Goal: Information Seeking & Learning: Learn about a topic

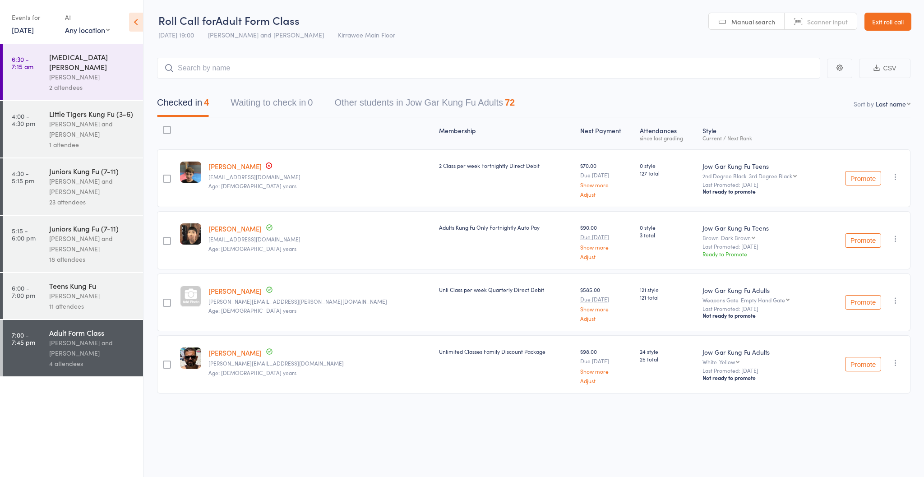
click at [63, 273] on div "Teens Kung Fu Nathan Head 11 attendees" at bounding box center [96, 296] width 94 height 46
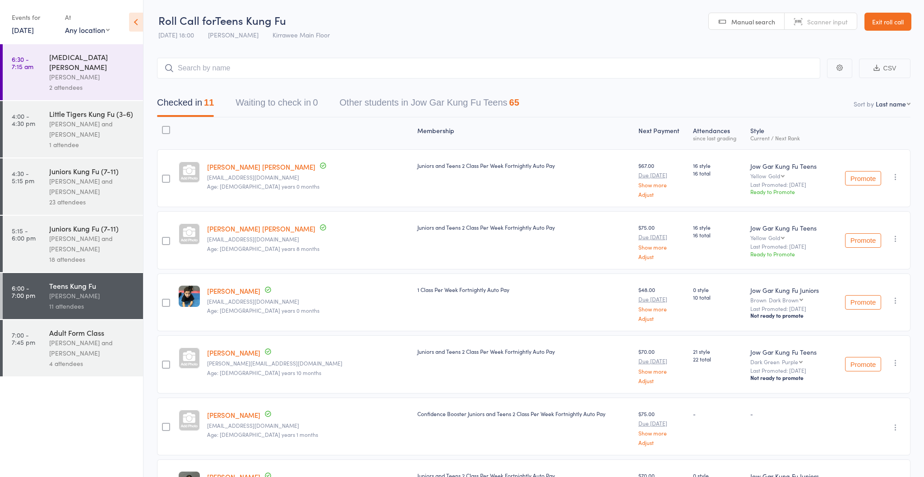
click at [894, 15] on link "Exit roll call" at bounding box center [888, 22] width 47 height 18
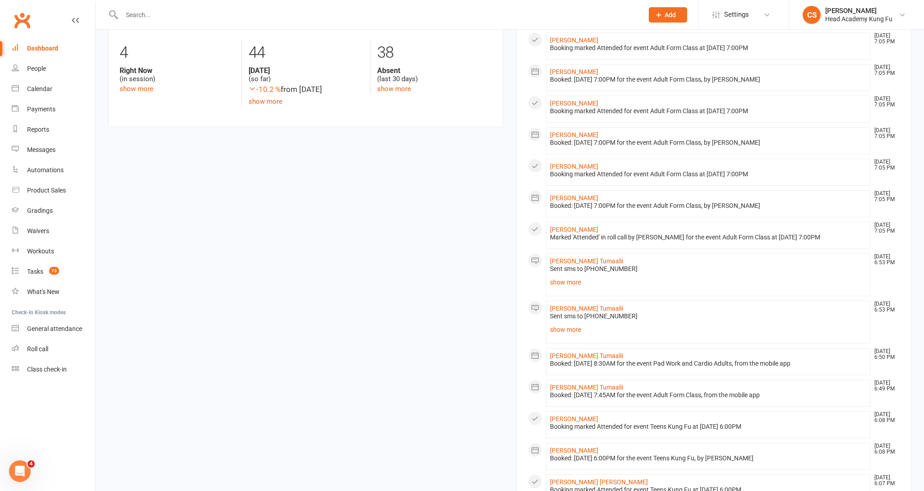
scroll to position [228, 0]
click at [559, 330] on link "show more" at bounding box center [708, 328] width 316 height 13
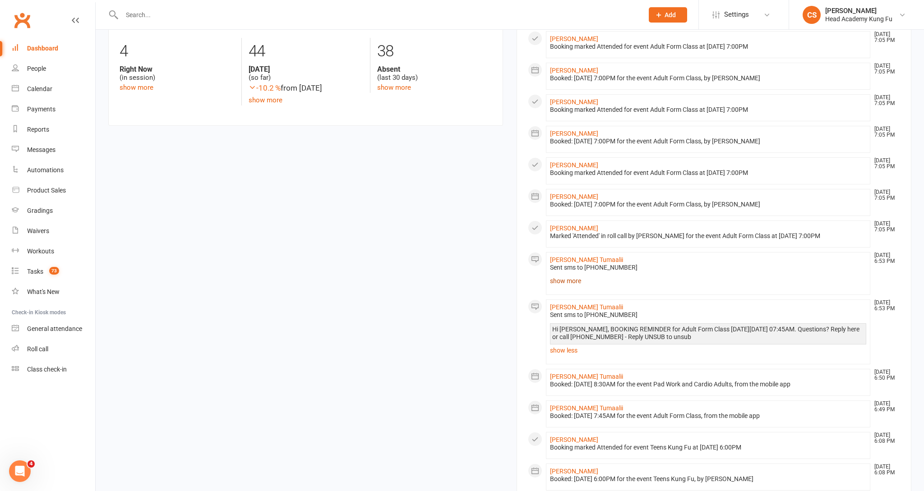
click at [558, 283] on link "show more" at bounding box center [708, 281] width 316 height 13
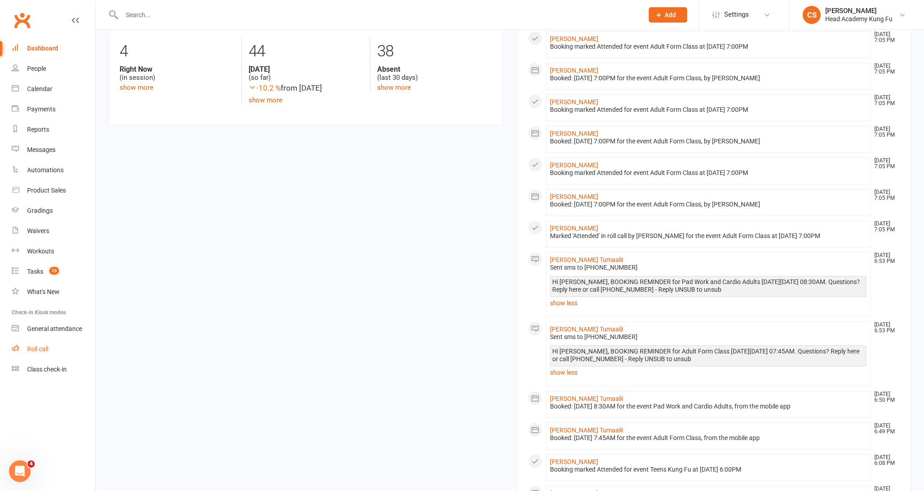
click at [38, 356] on link "Roll call" at bounding box center [53, 349] width 83 height 20
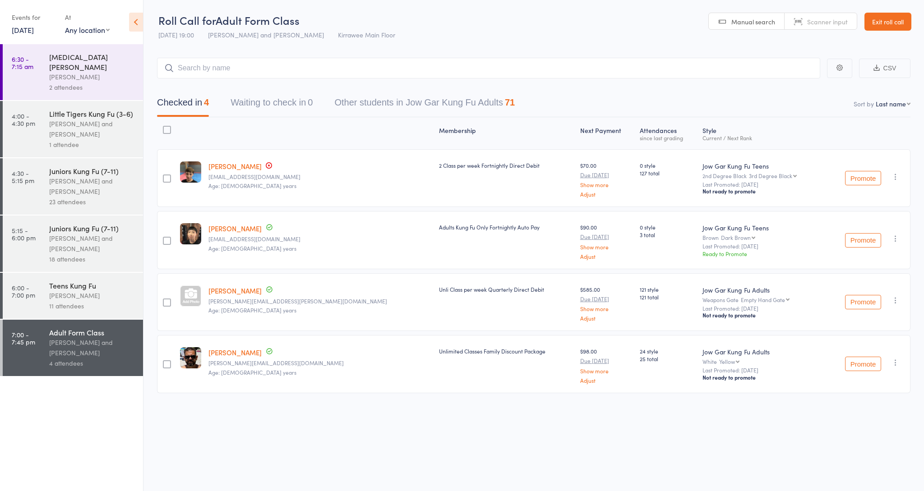
click at [31, 28] on link "[DATE]" at bounding box center [23, 30] width 22 height 10
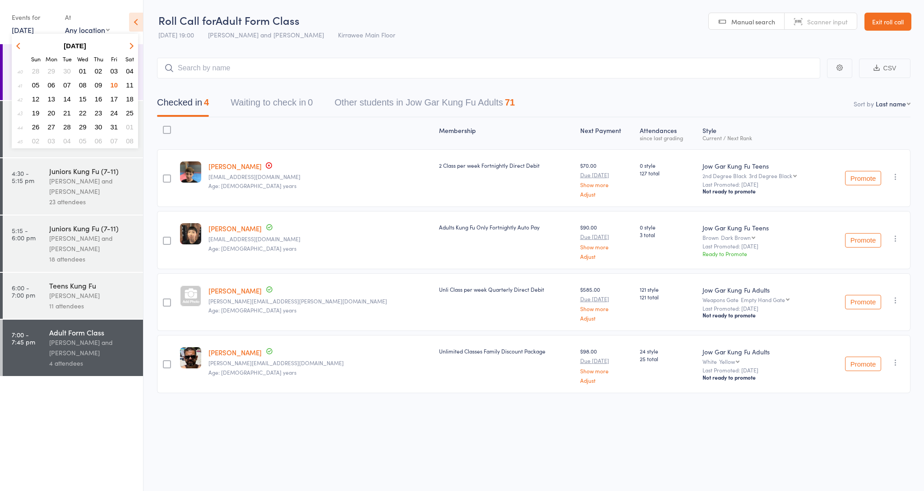
click at [126, 83] on span "11" at bounding box center [130, 85] width 8 height 8
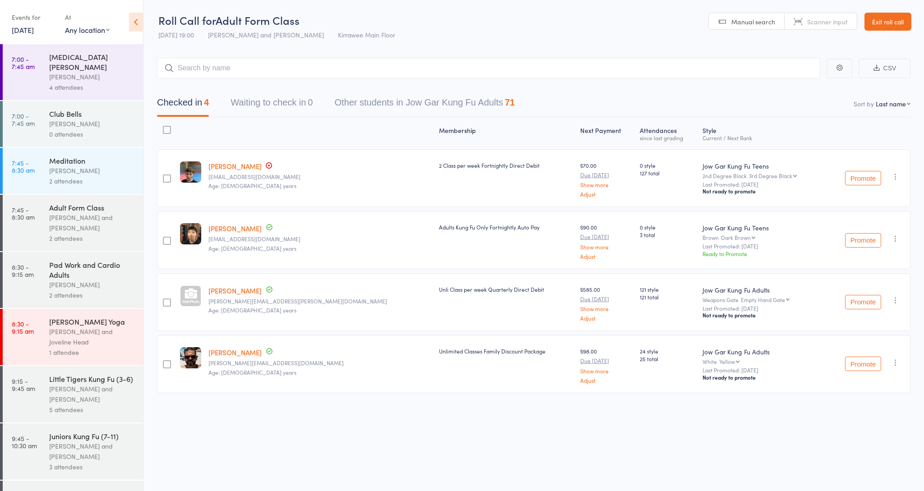
click at [77, 216] on div "[PERSON_NAME] and [PERSON_NAME]" at bounding box center [92, 223] width 86 height 21
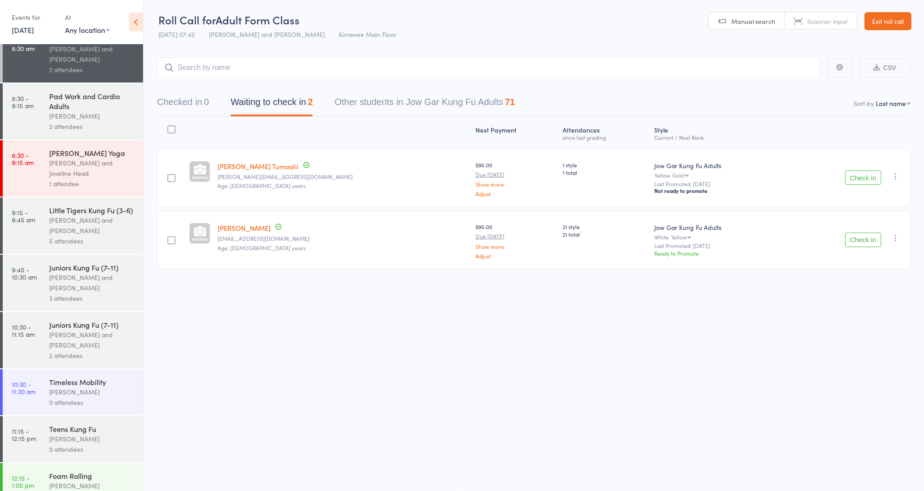
scroll to position [178, 0]
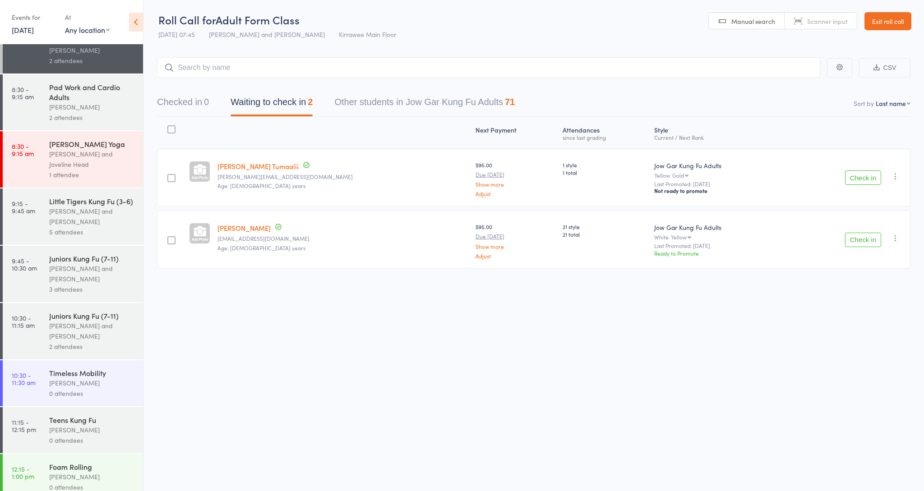
click at [102, 227] on div "5 attendees" at bounding box center [92, 232] width 86 height 10
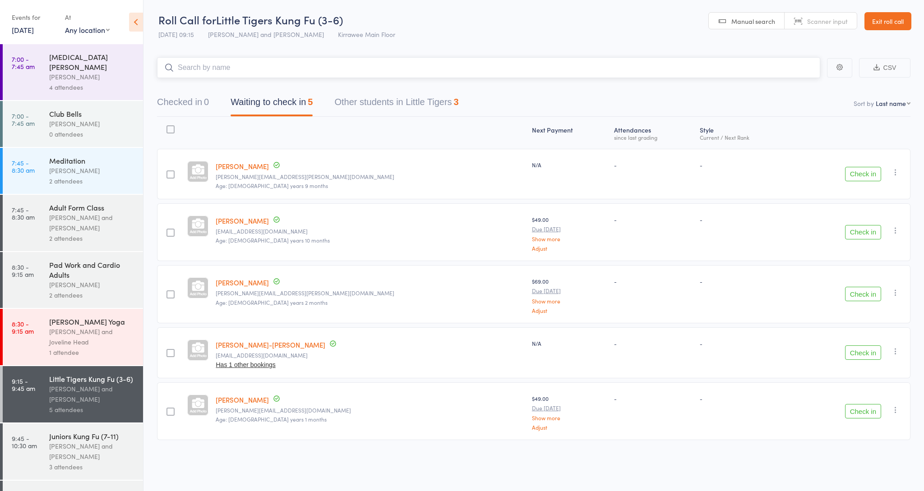
scroll to position [0, 0]
click at [886, 19] on link "Exit roll call" at bounding box center [888, 21] width 47 height 18
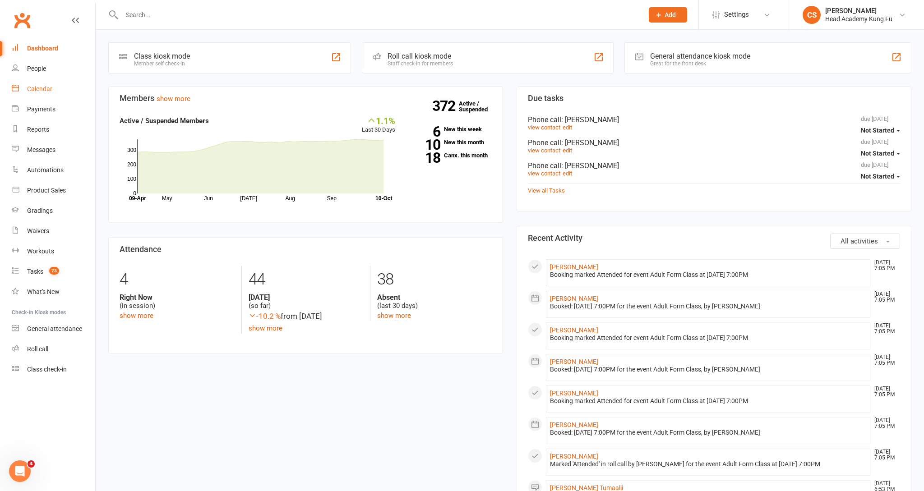
click at [43, 81] on link "Calendar" at bounding box center [53, 89] width 83 height 20
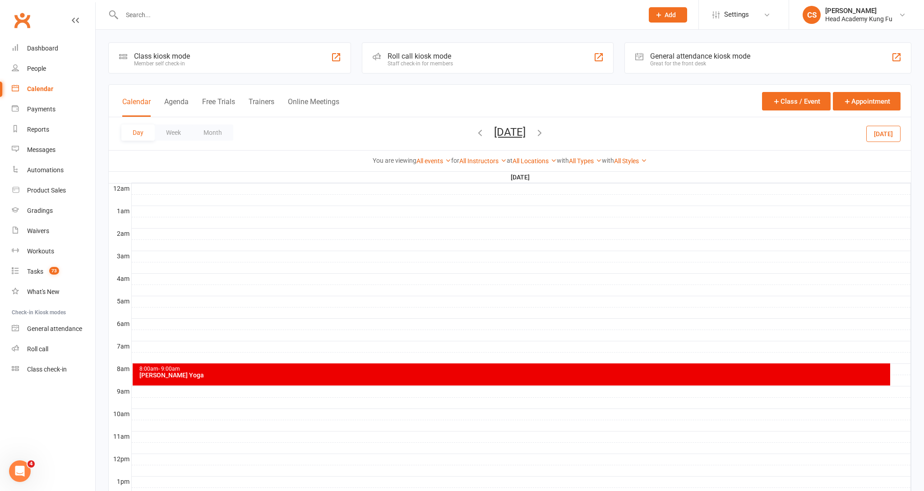
drag, startPoint x: 193, startPoint y: 134, endPoint x: 207, endPoint y: 134, distance: 13.5
click at [192, 134] on button "Week" at bounding box center [173, 133] width 37 height 16
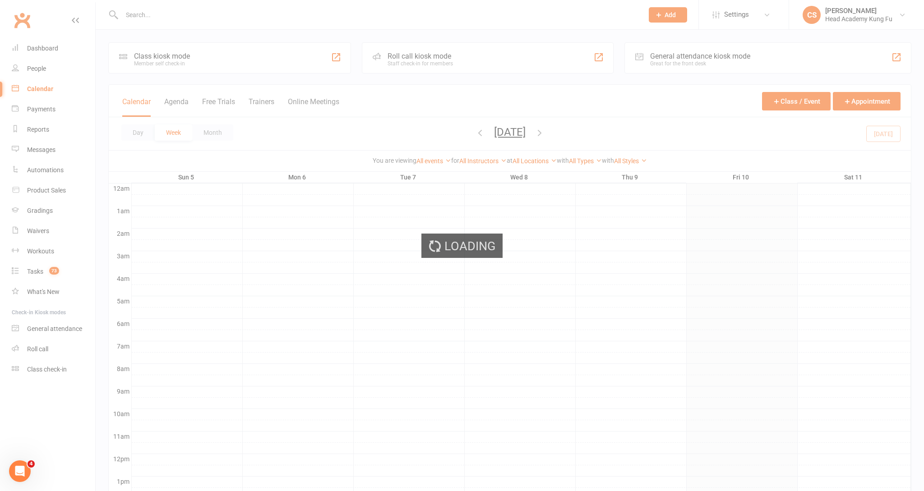
click at [207, 134] on div "Loading" at bounding box center [462, 245] width 924 height 491
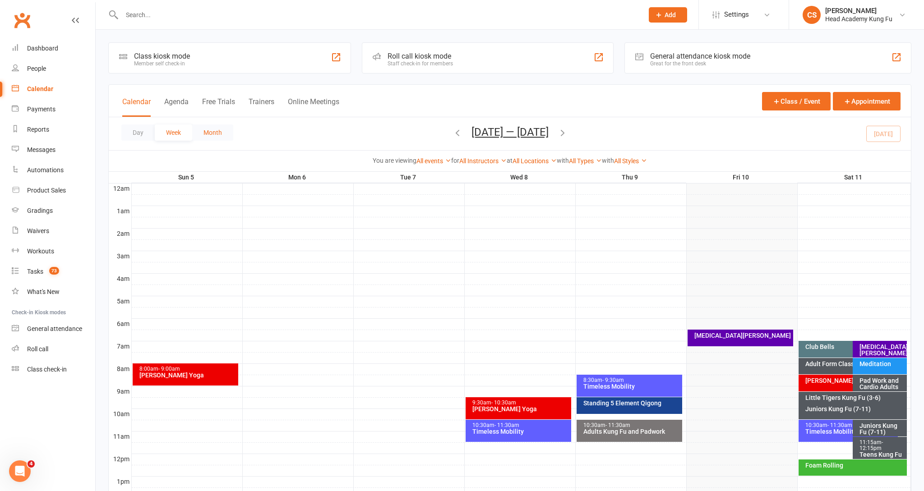
click at [229, 133] on button "Month" at bounding box center [212, 133] width 41 height 16
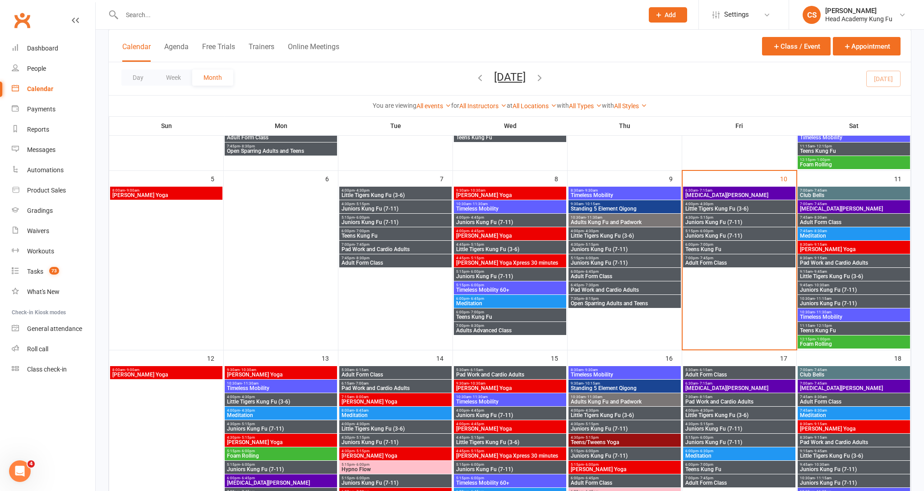
scroll to position [197, 0]
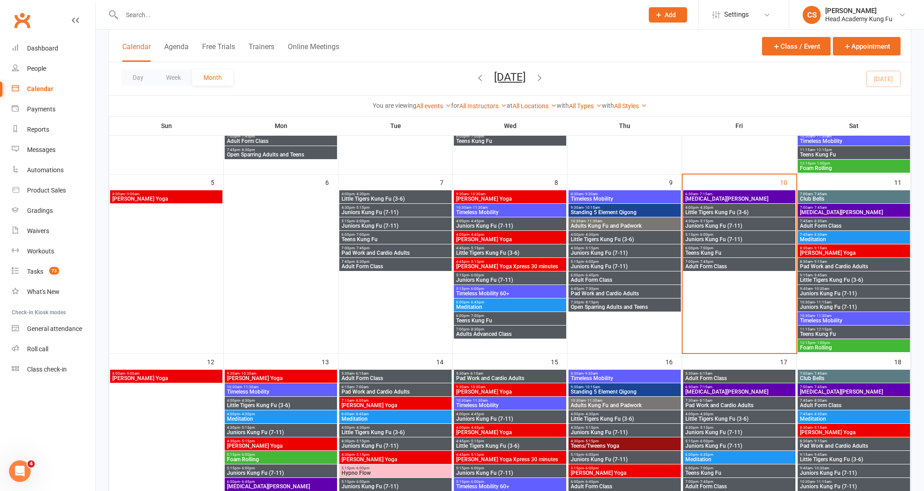
click at [836, 202] on div "7:00am - 7:45am Club Bells" at bounding box center [854, 196] width 112 height 13
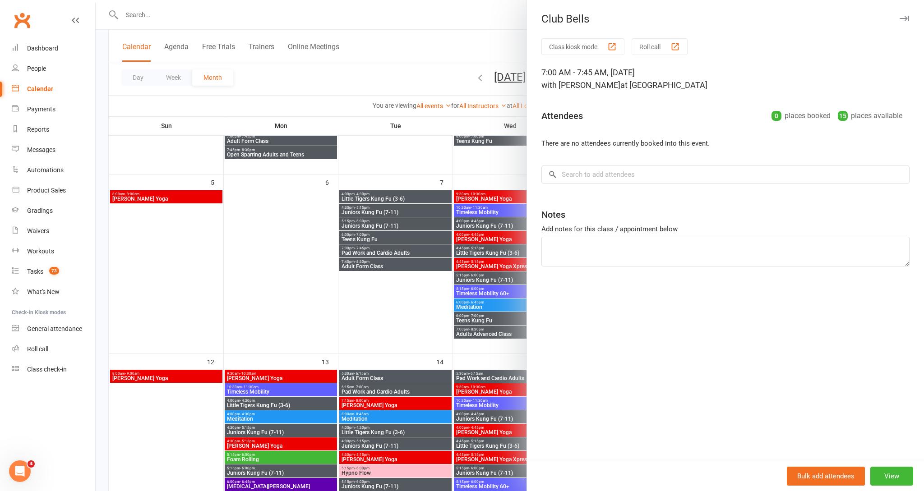
click at [433, 239] on div at bounding box center [510, 245] width 828 height 491
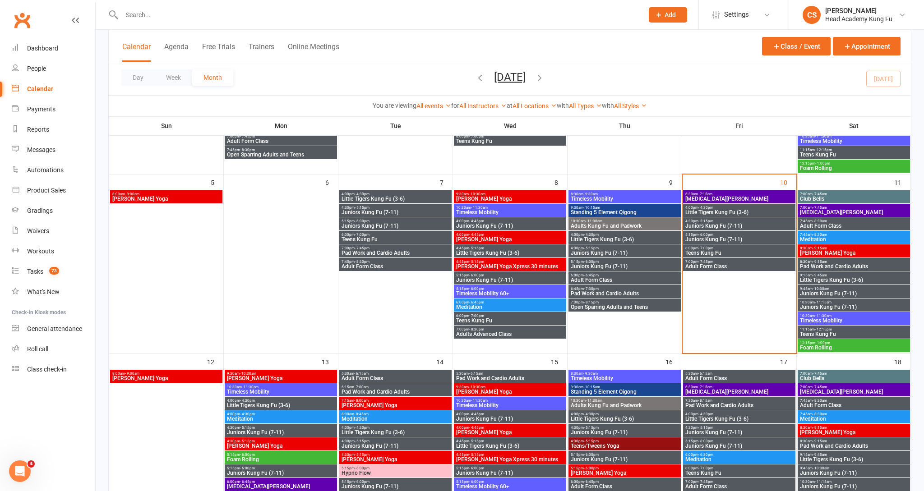
click at [813, 210] on span "[MEDICAL_DATA][PERSON_NAME]" at bounding box center [854, 212] width 109 height 5
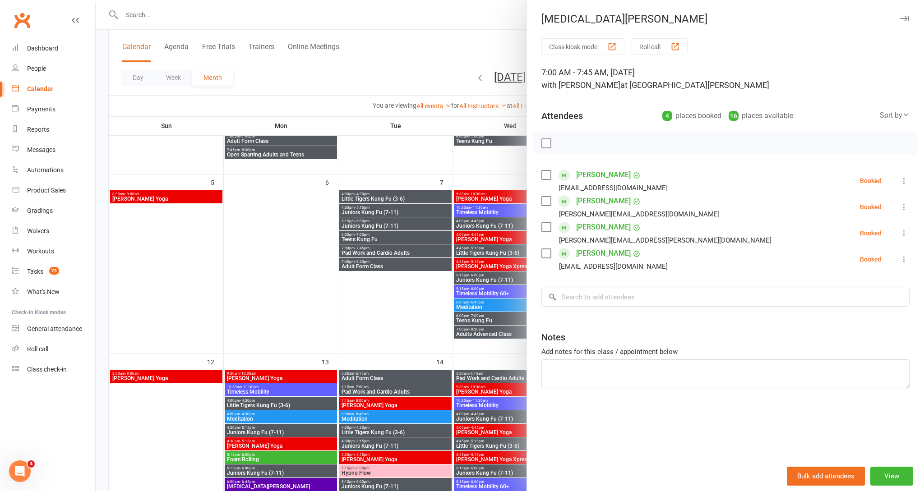
click at [495, 222] on div at bounding box center [510, 245] width 828 height 491
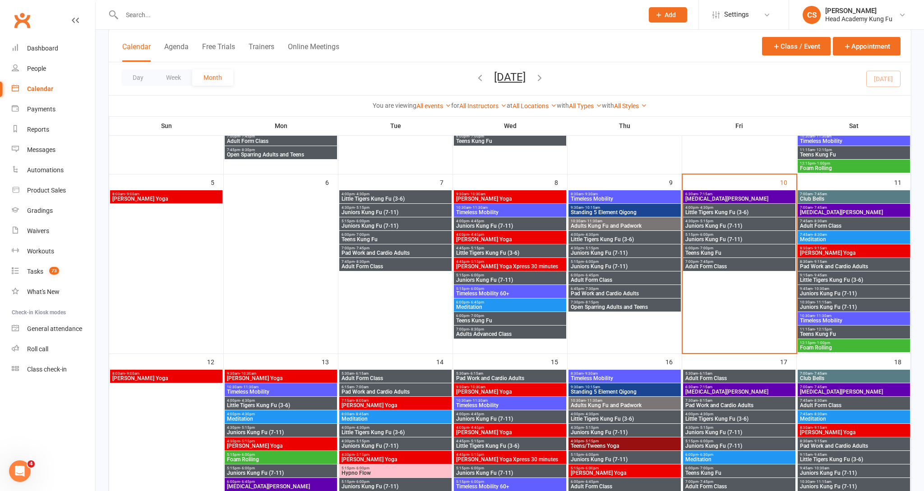
click at [805, 210] on span "[MEDICAL_DATA][PERSON_NAME]" at bounding box center [854, 212] width 109 height 5
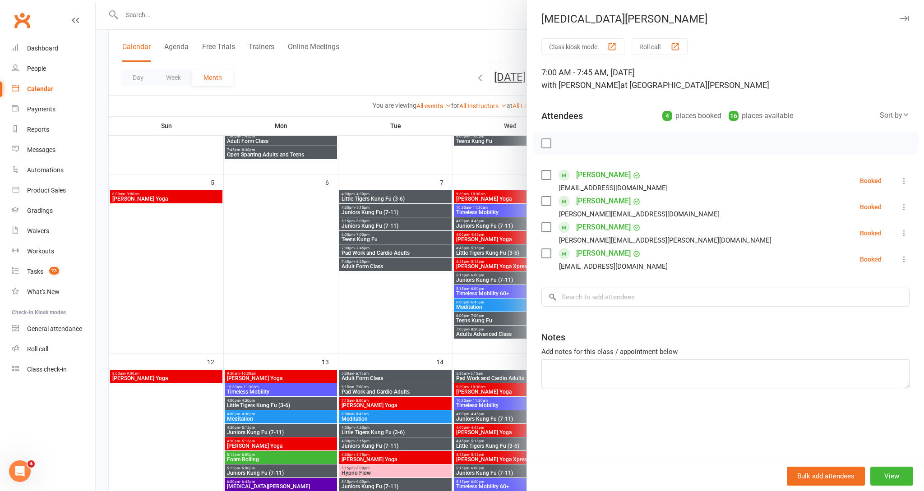
click at [478, 203] on div at bounding box center [510, 245] width 828 height 491
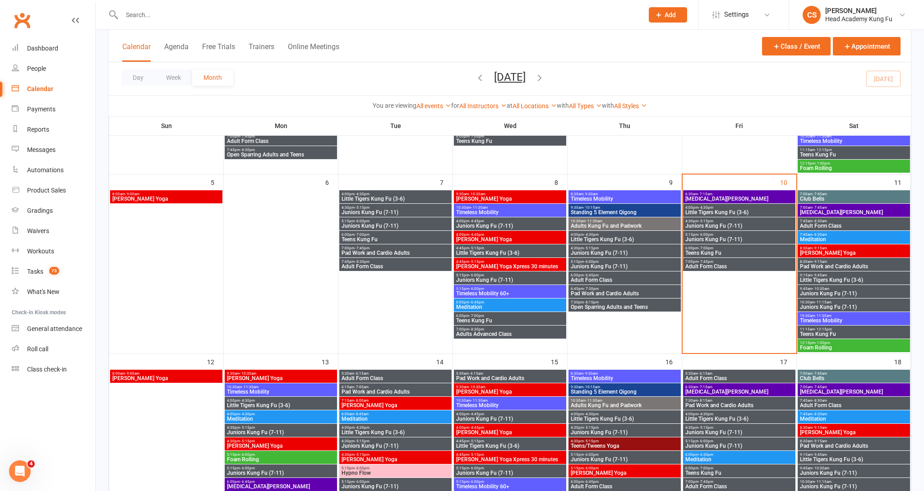
click at [831, 241] on span "Meditation" at bounding box center [854, 239] width 109 height 5
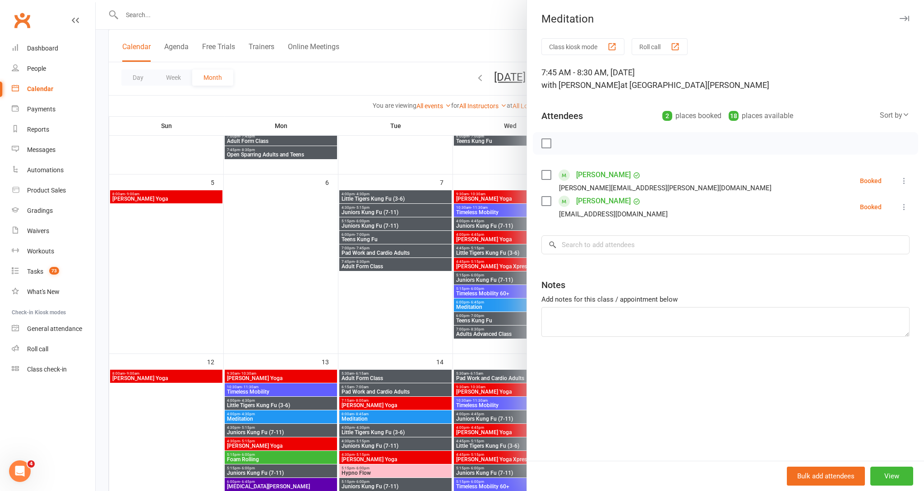
click at [418, 205] on div at bounding box center [510, 245] width 828 height 491
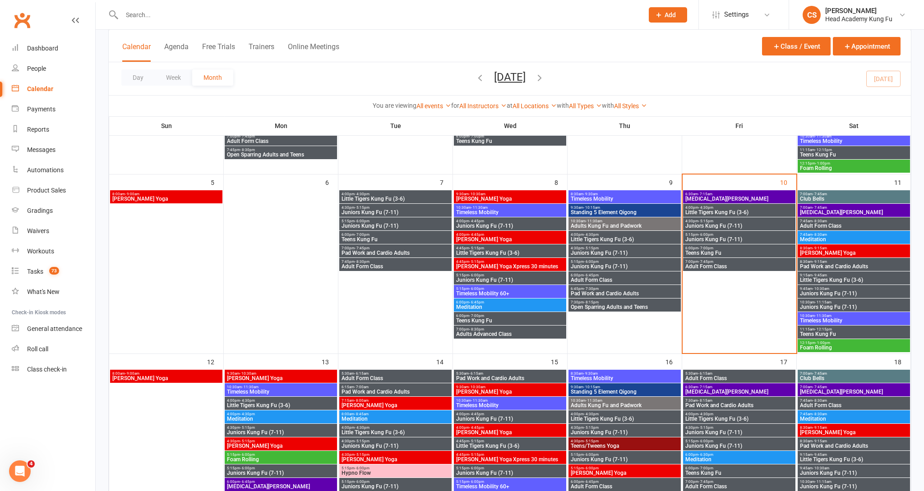
click at [814, 248] on span "- 9:15am" at bounding box center [820, 248] width 14 height 4
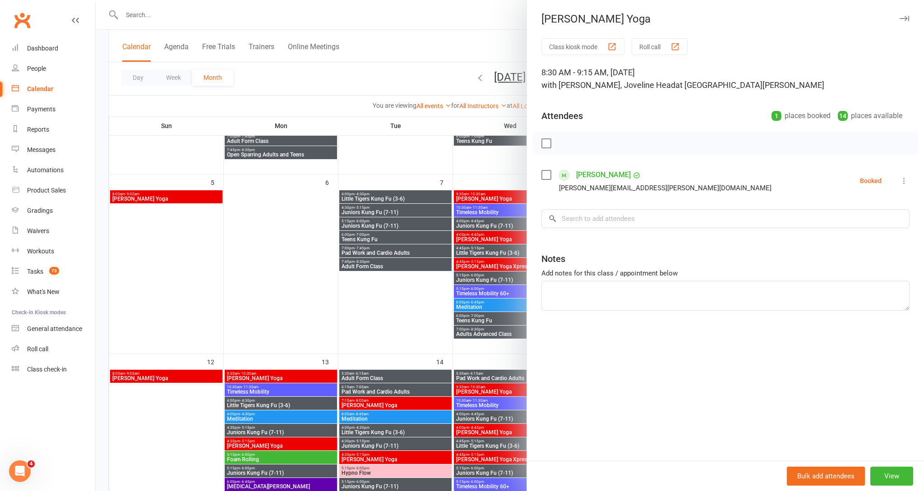
drag, startPoint x: 469, startPoint y: 222, endPoint x: 518, endPoint y: 225, distance: 49.7
click at [469, 222] on div at bounding box center [510, 245] width 828 height 491
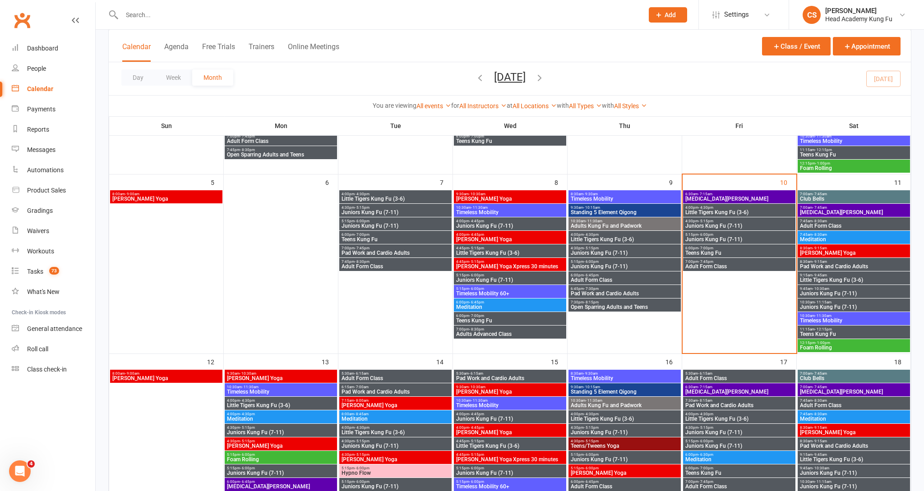
click at [819, 269] on span "Pad Work and Cardio Adults" at bounding box center [854, 266] width 109 height 5
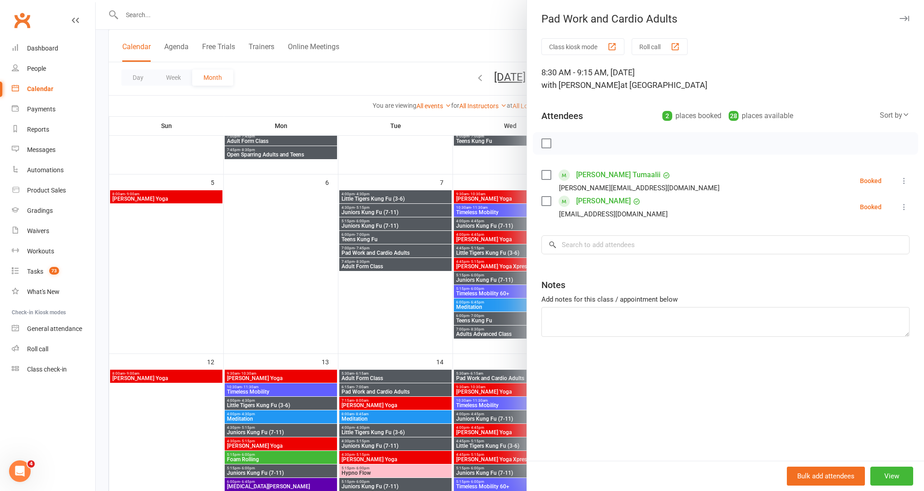
click at [467, 256] on div at bounding box center [510, 245] width 828 height 491
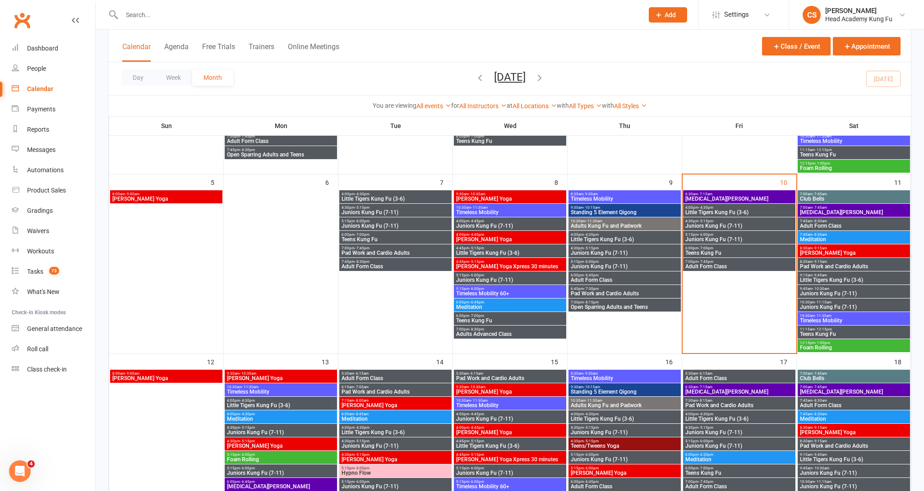
click at [808, 262] on span "8:30am - 9:15am" at bounding box center [854, 262] width 109 height 4
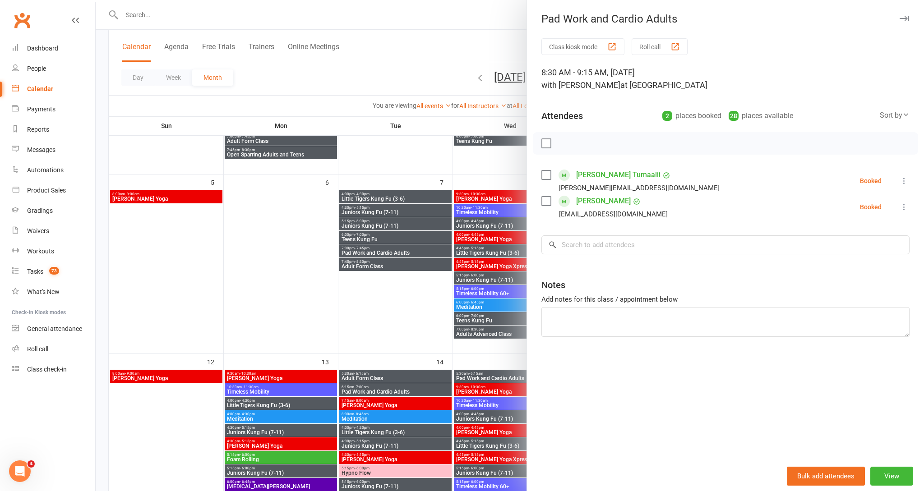
click at [378, 222] on div at bounding box center [510, 245] width 828 height 491
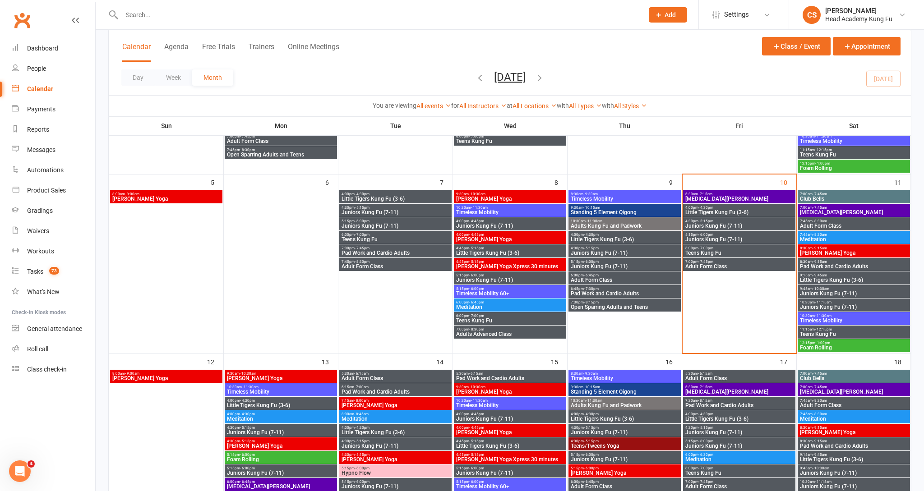
click at [811, 276] on span "9:15am - 9:45am" at bounding box center [854, 275] width 109 height 4
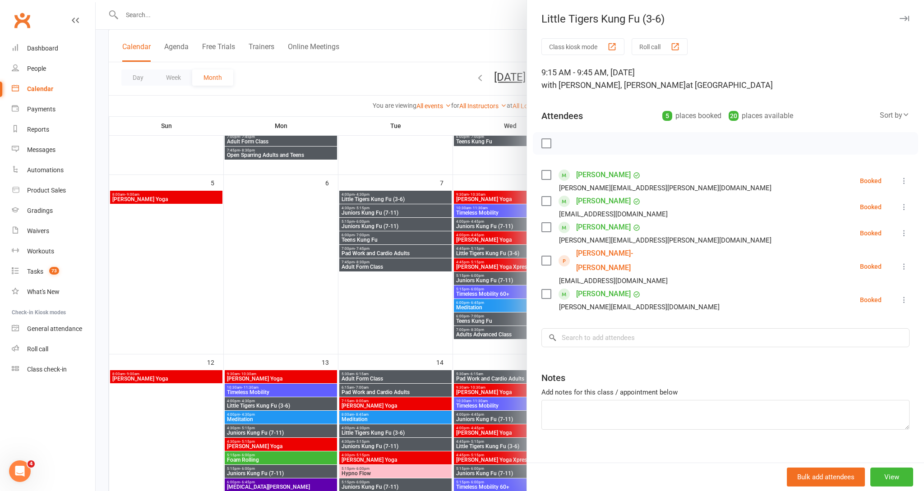
scroll to position [196, 0]
click at [456, 245] on div at bounding box center [510, 245] width 828 height 491
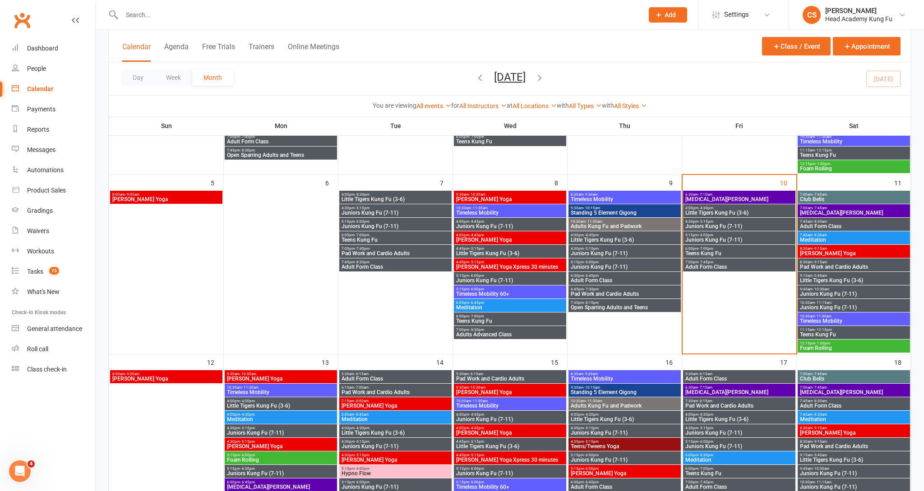
click at [829, 279] on span "Little Tigers Kung Fu (3-6)" at bounding box center [854, 280] width 109 height 5
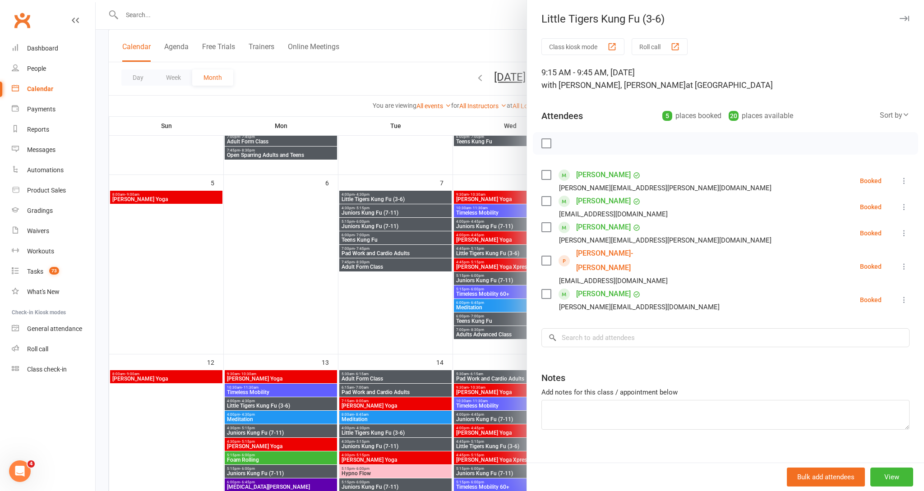
click at [439, 256] on div at bounding box center [510, 245] width 828 height 491
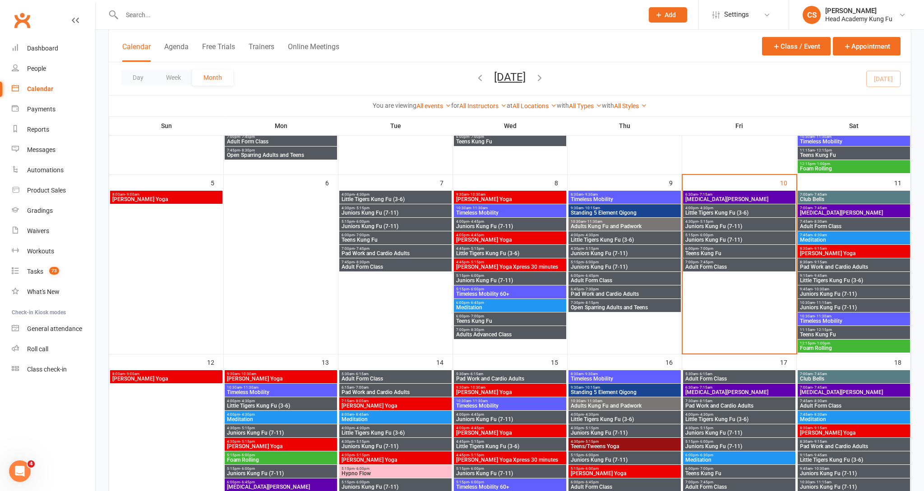
click at [819, 294] on span "Juniors Kung Fu (7-11)" at bounding box center [854, 293] width 109 height 5
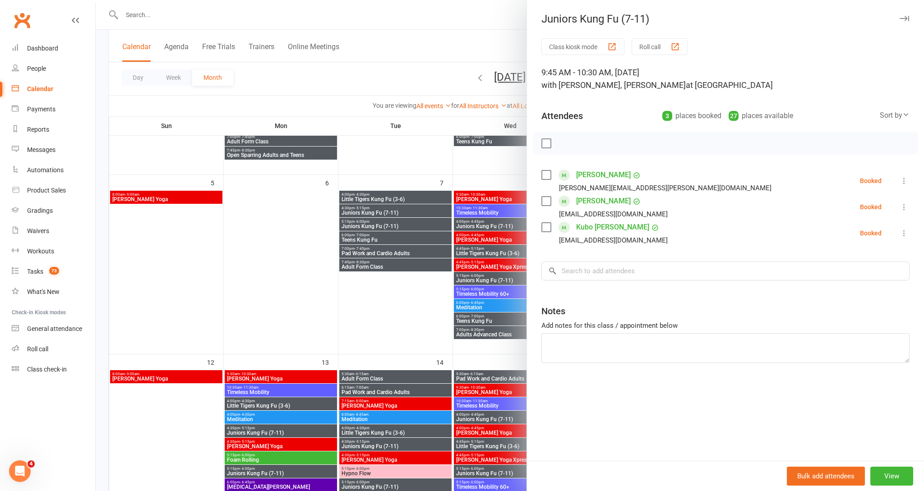
drag, startPoint x: 467, startPoint y: 278, endPoint x: 835, endPoint y: 286, distance: 368.7
click at [473, 280] on div at bounding box center [510, 245] width 828 height 491
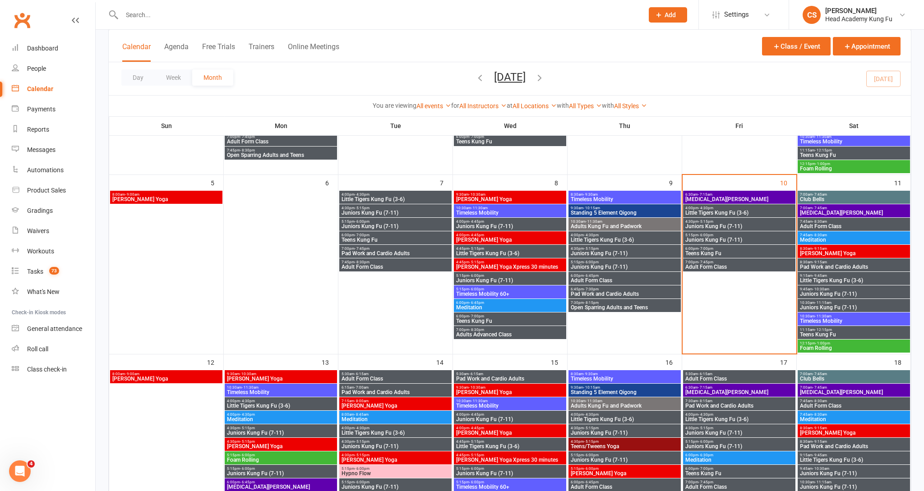
click at [819, 308] on span "Juniors Kung Fu (7-11)" at bounding box center [854, 307] width 109 height 5
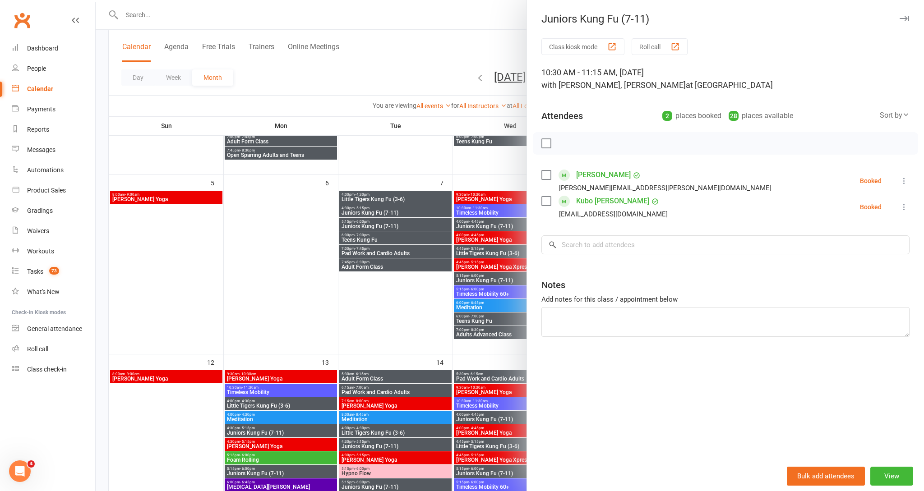
click at [472, 248] on div at bounding box center [510, 245] width 828 height 491
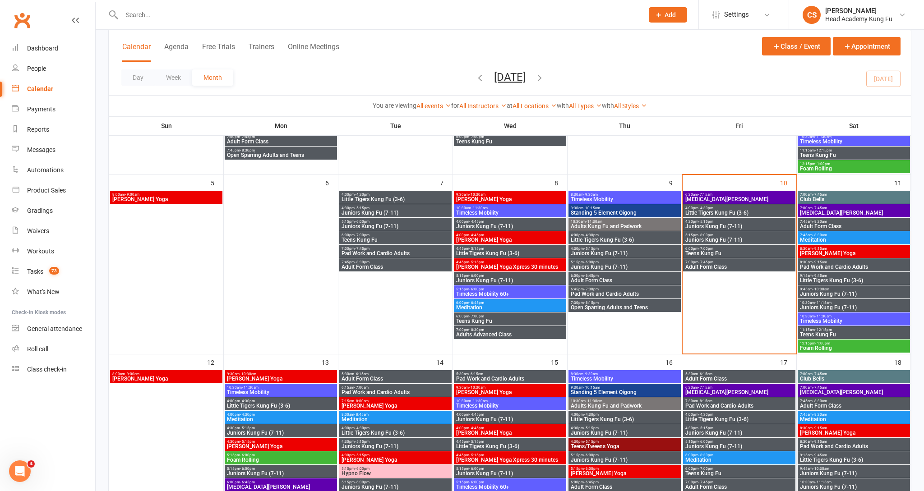
click at [846, 320] on span "Timeless Mobility" at bounding box center [854, 321] width 109 height 5
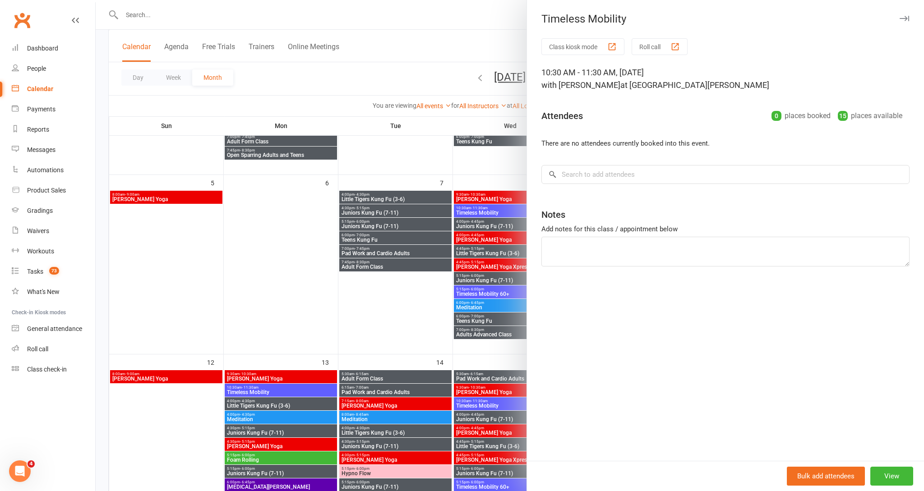
click at [445, 280] on div at bounding box center [510, 245] width 828 height 491
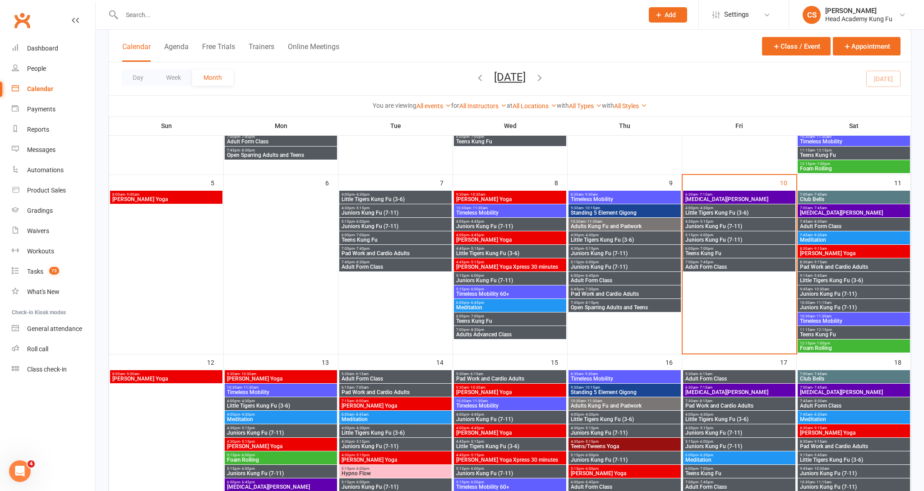
click at [814, 336] on span "Teens Kung Fu" at bounding box center [854, 334] width 109 height 5
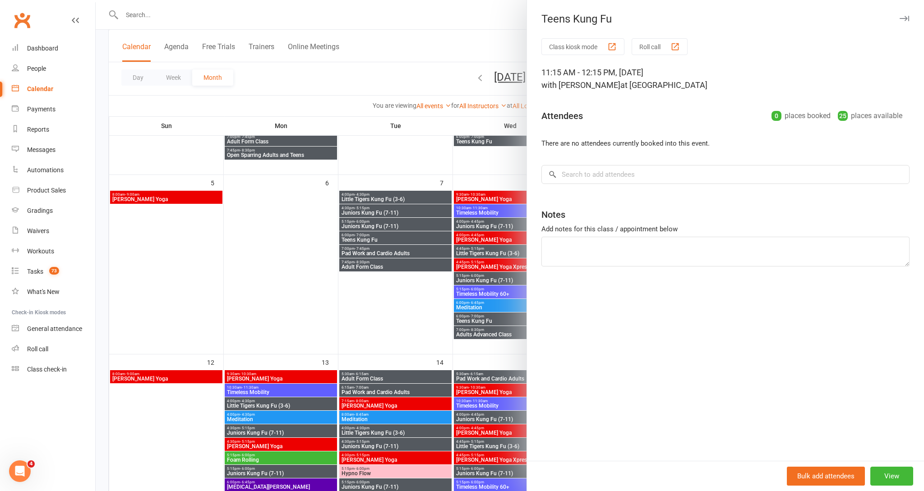
drag, startPoint x: 502, startPoint y: 316, endPoint x: 544, endPoint y: 309, distance: 43.1
click at [504, 316] on div at bounding box center [510, 245] width 828 height 491
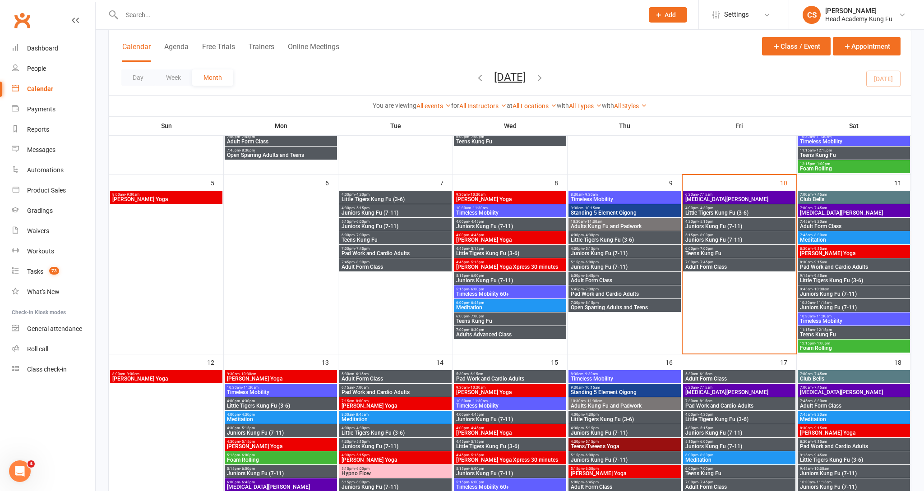
click at [838, 347] on span "Foam Rolling" at bounding box center [854, 348] width 109 height 5
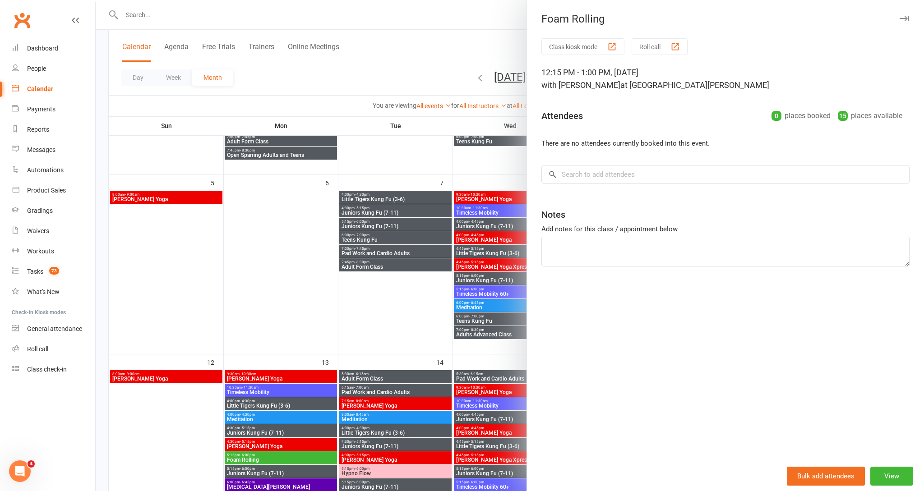
click at [300, 194] on div at bounding box center [510, 245] width 828 height 491
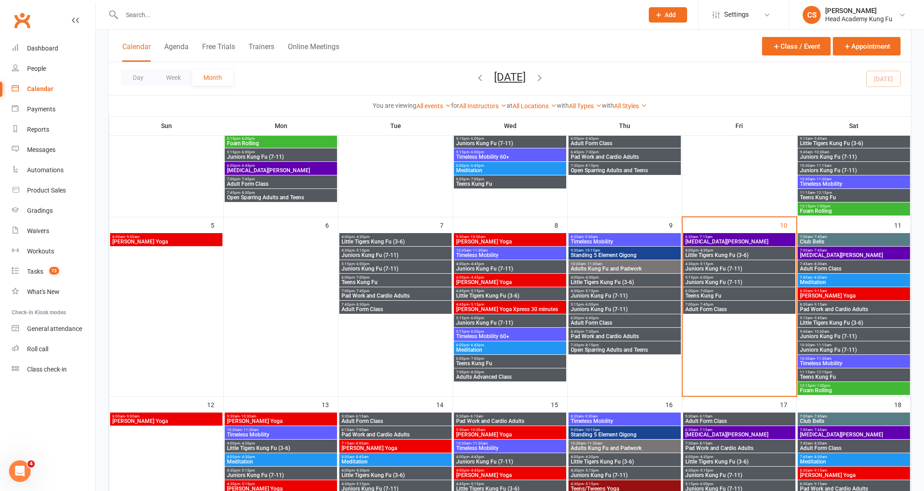
scroll to position [192, 0]
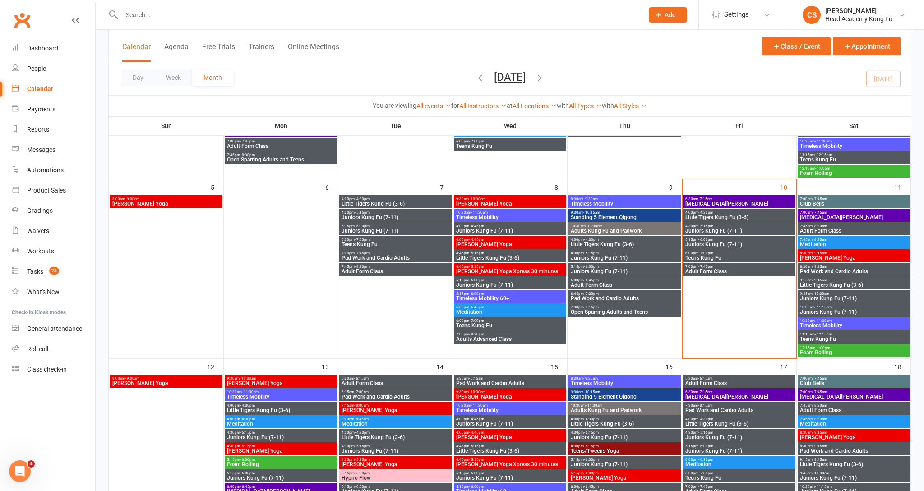
click at [156, 386] on div "8:00am - 9:00am Nei Dan Yoga" at bounding box center [166, 381] width 112 height 13
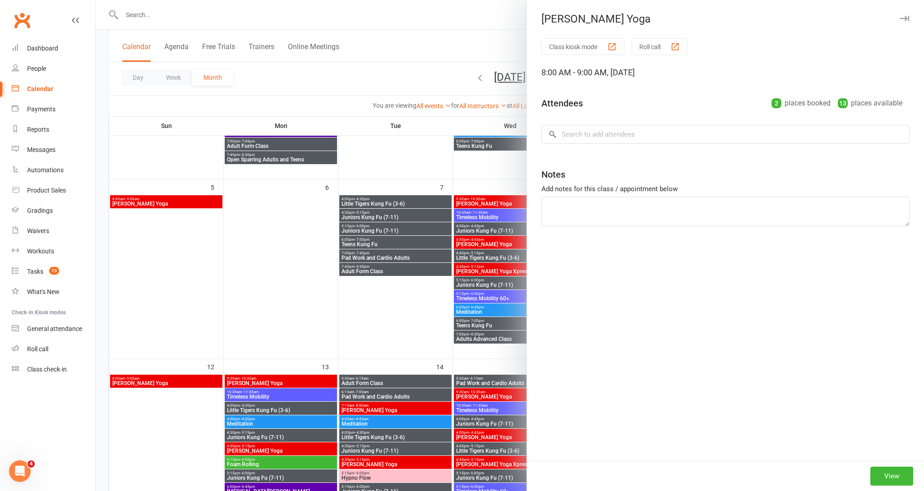
scroll to position [192, 0]
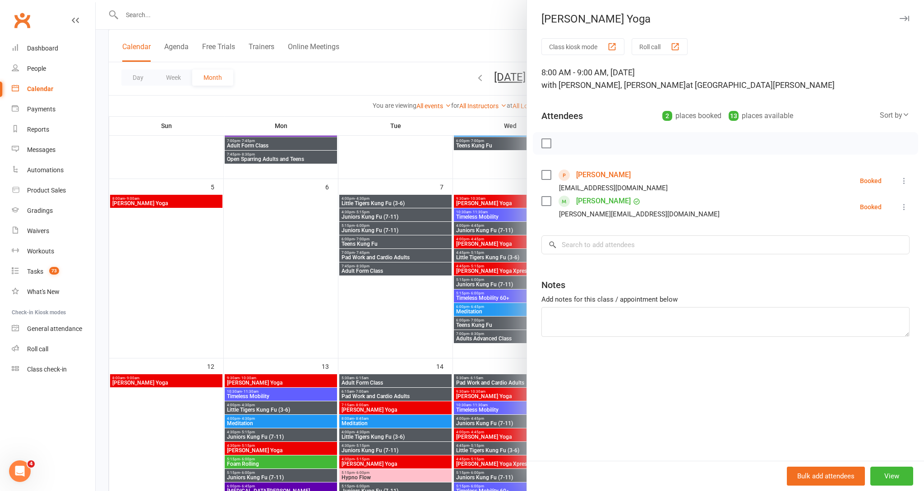
click at [318, 224] on div at bounding box center [510, 245] width 828 height 491
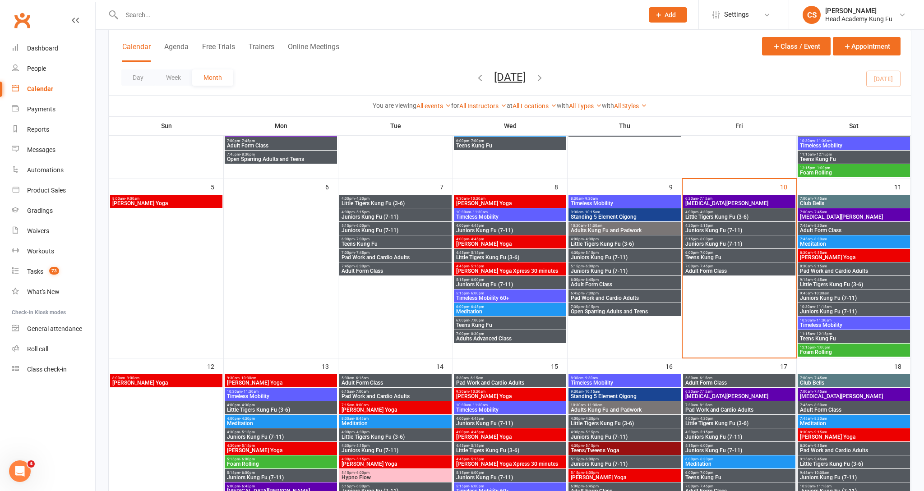
click at [754, 207] on div "6:30am - 7:15am Tai Chi Qigong" at bounding box center [739, 201] width 112 height 13
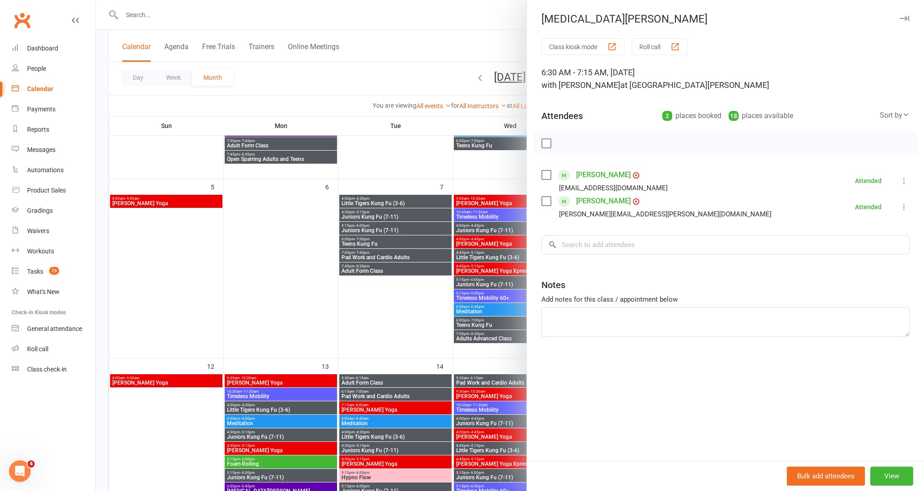
click at [393, 305] on div at bounding box center [510, 245] width 828 height 491
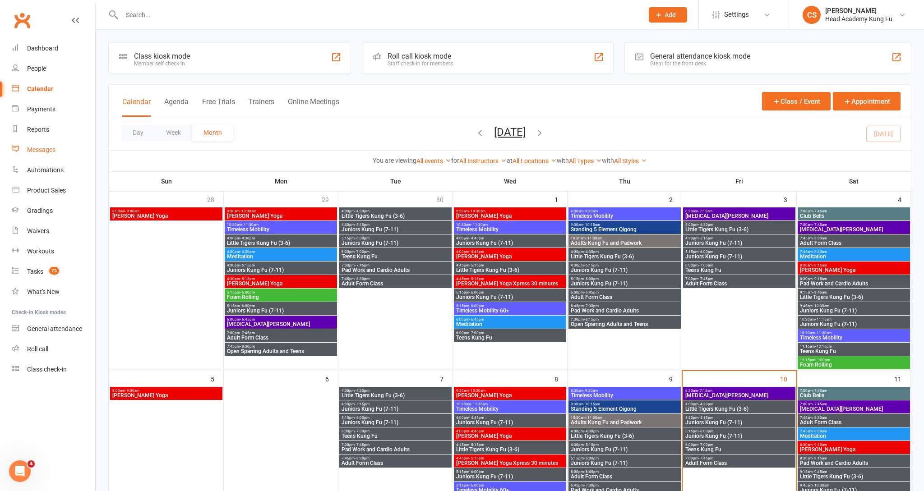
scroll to position [0, 0]
click at [53, 42] on link "Dashboard" at bounding box center [53, 48] width 83 height 20
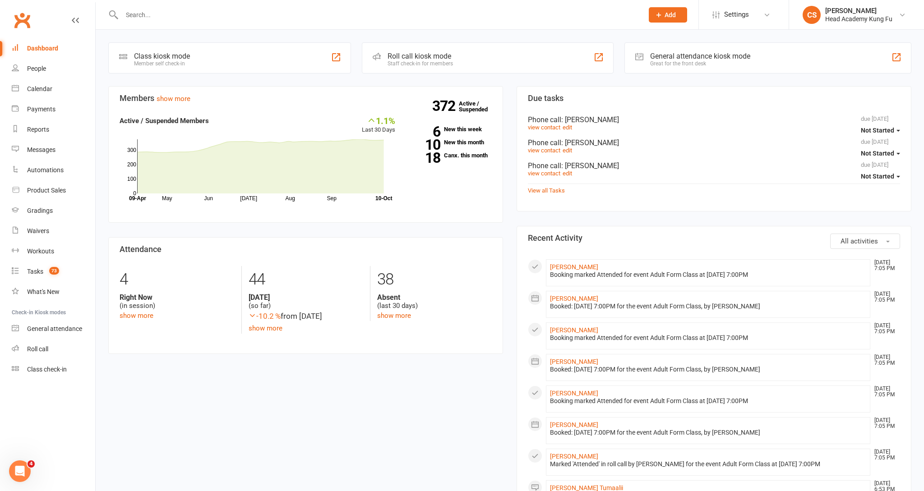
click at [619, 33] on div "Coming up Today Event/Booking Time Location Trainer Attendees Waitlist No event…" at bounding box center [510, 492] width 828 height 924
click at [436, 104] on strong "372" at bounding box center [445, 106] width 27 height 14
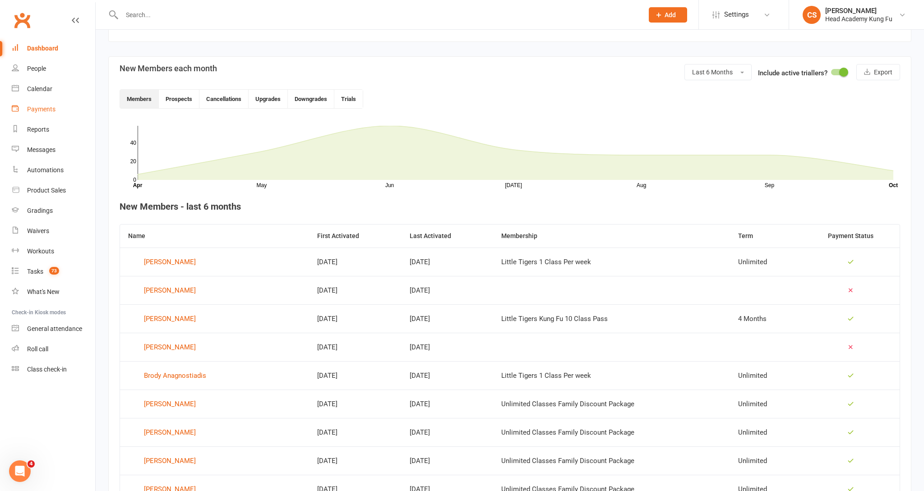
scroll to position [187, 0]
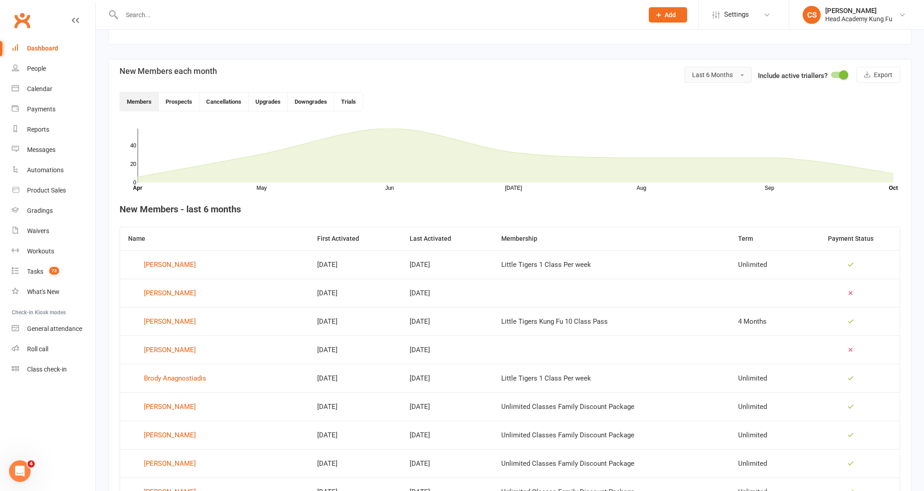
click at [702, 74] on span "Last 6 Months" at bounding box center [712, 74] width 41 height 7
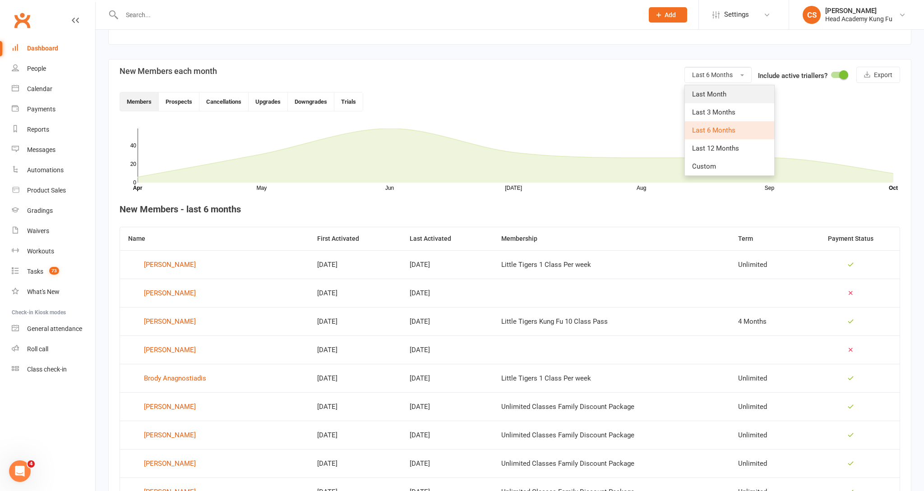
click at [721, 96] on span "Last Month" at bounding box center [709, 94] width 34 height 8
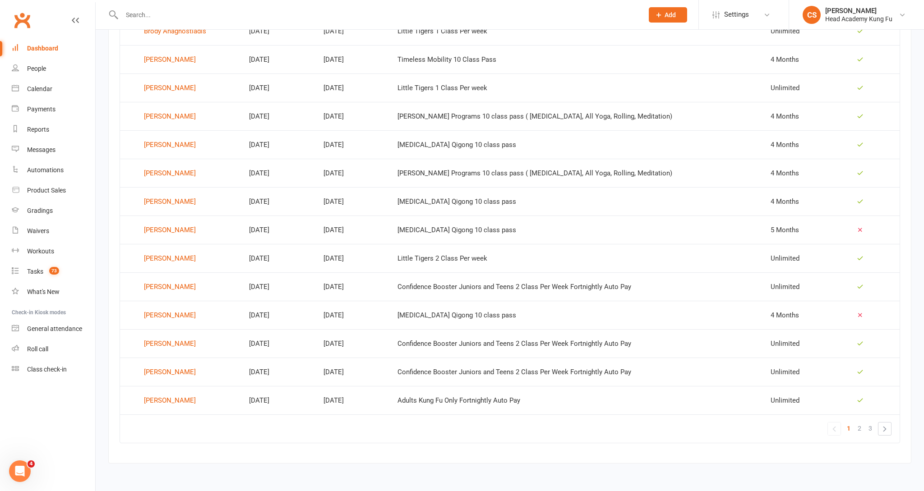
scroll to position [451, 0]
click at [41, 45] on div "Dashboard" at bounding box center [42, 48] width 31 height 7
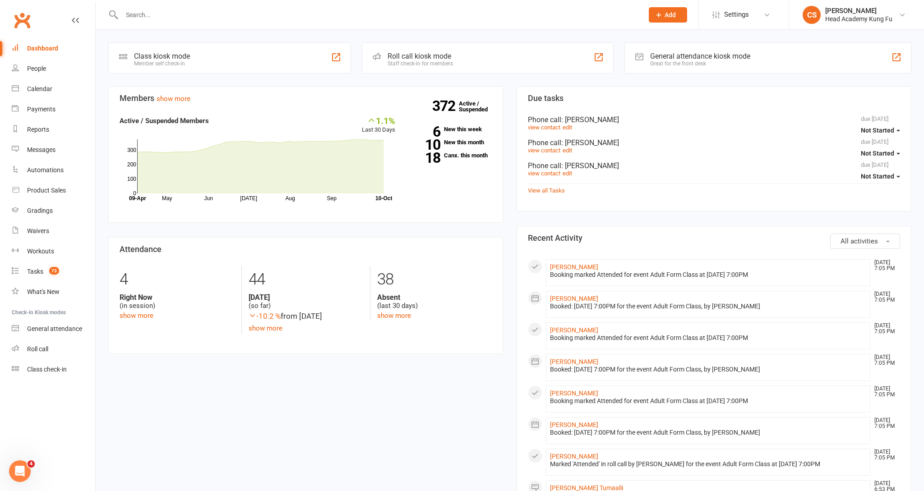
click at [140, 13] on input "text" at bounding box center [378, 15] width 518 height 13
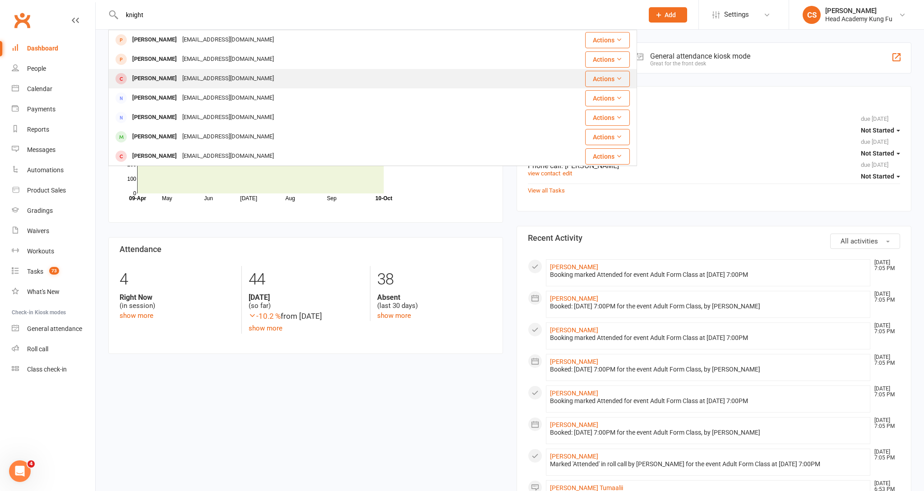
scroll to position [31, 0]
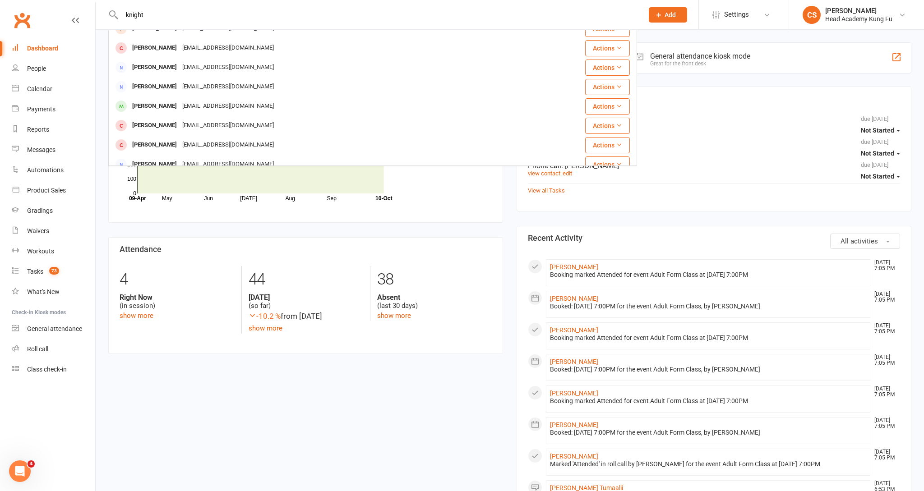
type input "knight"
click at [52, 46] on div "Dashboard" at bounding box center [42, 48] width 31 height 7
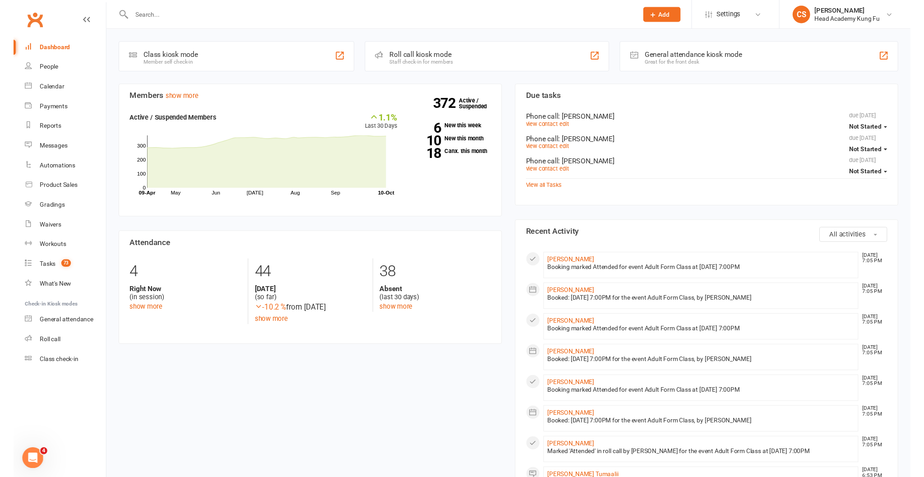
scroll to position [0, 0]
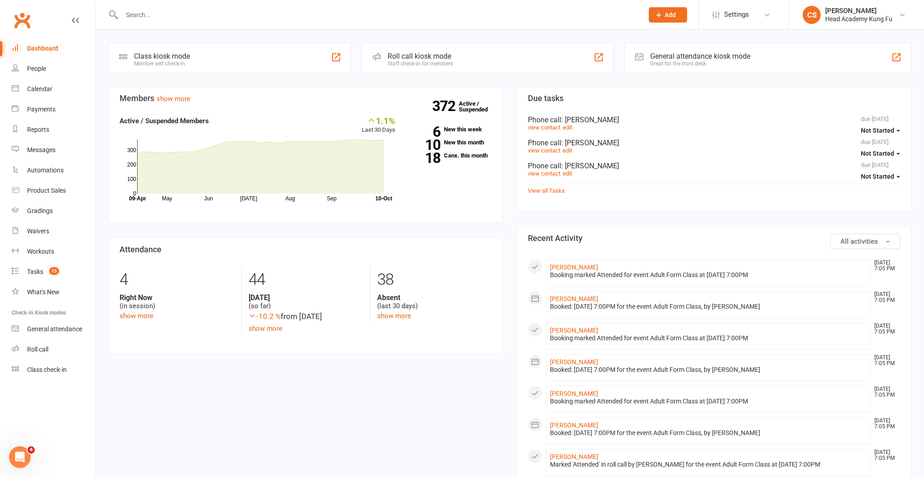
click at [18, 45] on icon at bounding box center [15, 47] width 7 height 7
